Goal: Task Accomplishment & Management: Manage account settings

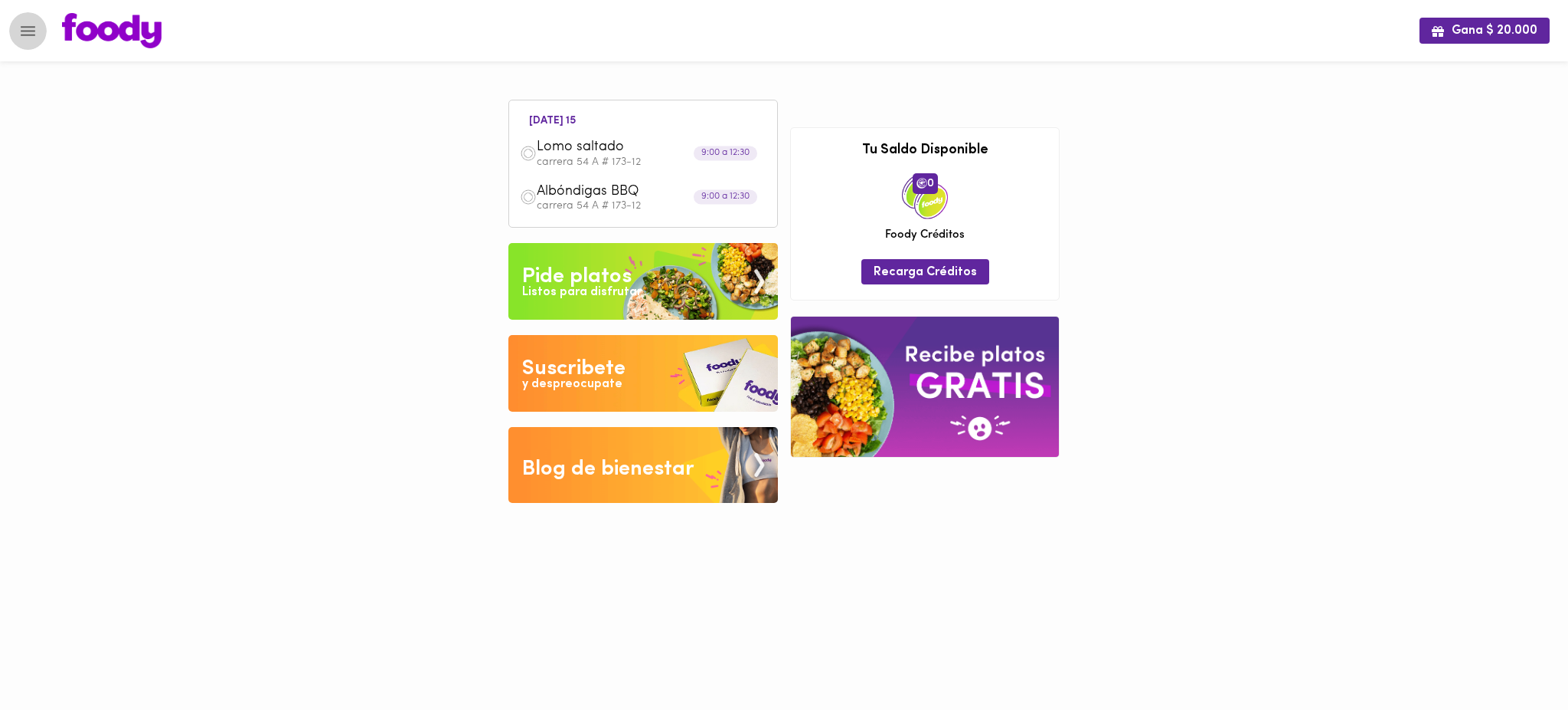
click at [25, 31] on icon "Menu" at bounding box center [28, 31] width 14 height 10
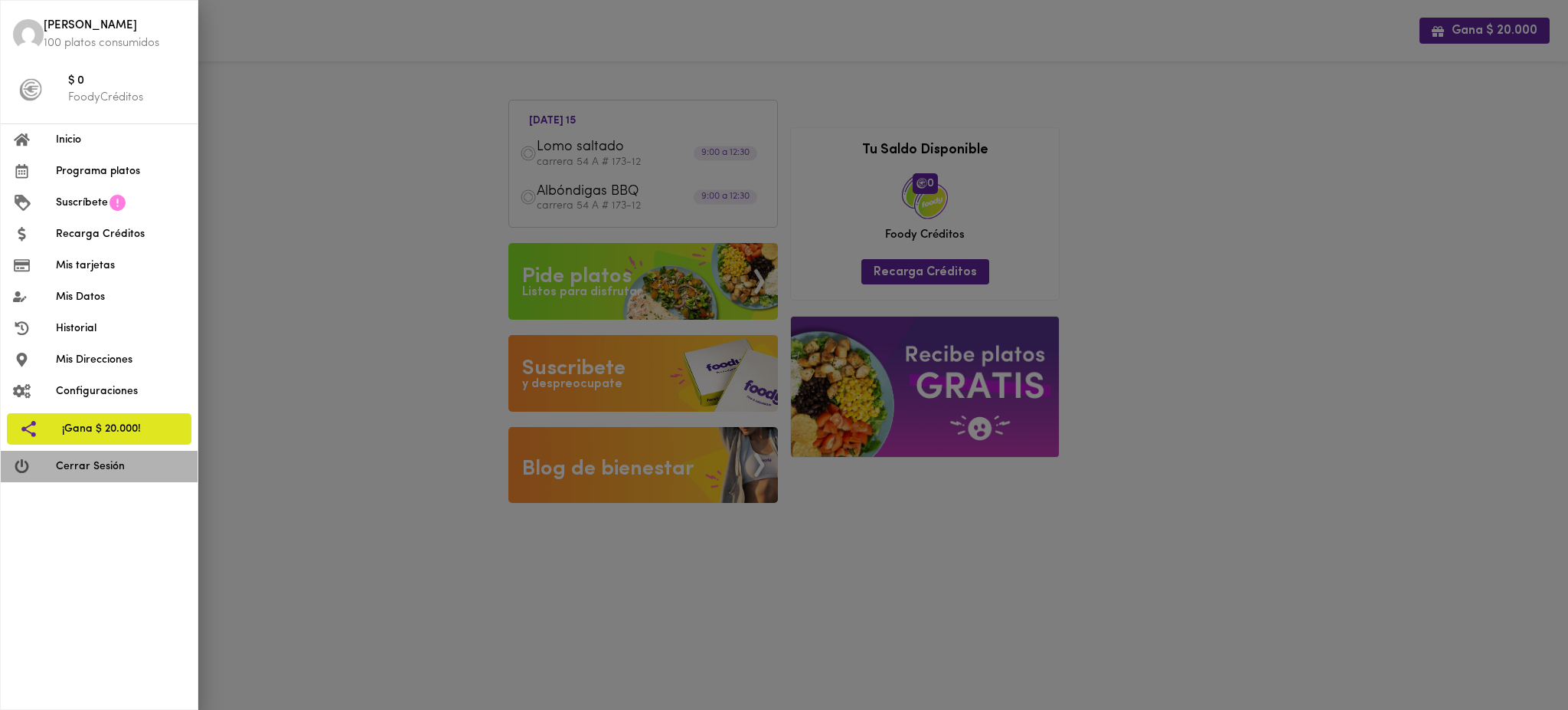
click at [90, 468] on span "Cerrar Sesión" at bounding box center [120, 466] width 130 height 16
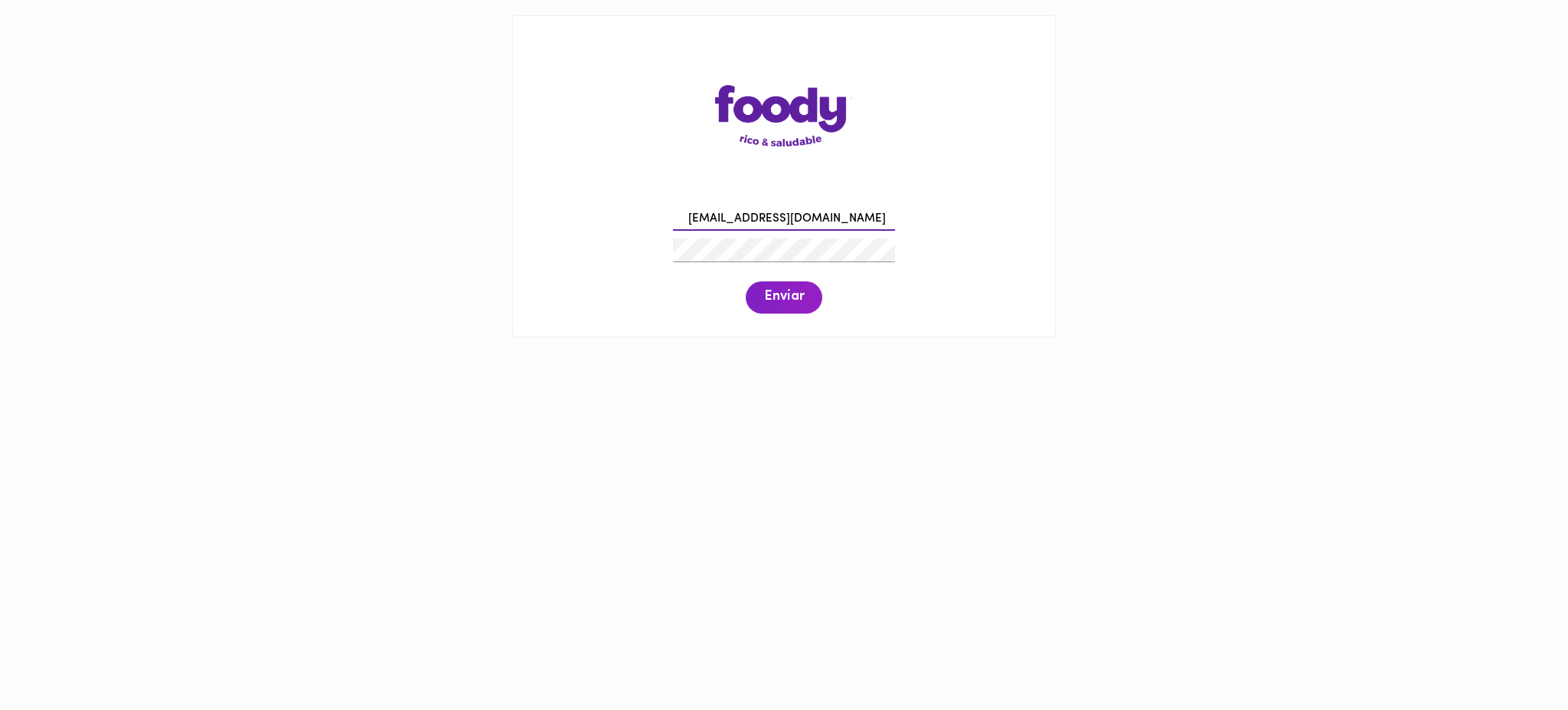
type input "[EMAIL_ADDRESS][DOMAIN_NAME]"
click at [785, 301] on span "Enviar" at bounding box center [784, 298] width 39 height 17
